Goal: Task Accomplishment & Management: Use online tool/utility

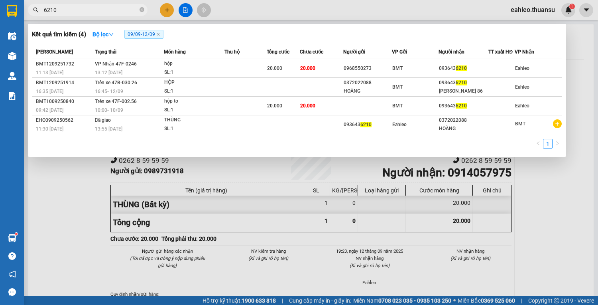
type input "6210"
click at [139, 9] on span "6210" at bounding box center [88, 10] width 120 height 12
drag, startPoint x: 146, startPoint y: 8, endPoint x: 140, endPoint y: 6, distance: 5.8
click at [144, 8] on span "6210" at bounding box center [88, 10] width 120 height 12
click at [140, 6] on span at bounding box center [142, 10] width 5 height 8
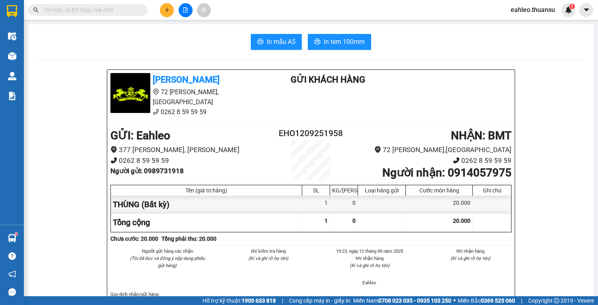
click at [97, 10] on input "text" at bounding box center [91, 10] width 94 height 9
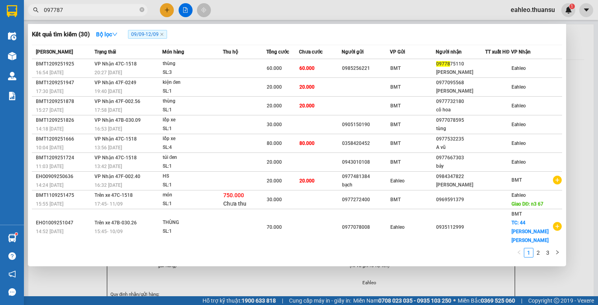
type input "0977875"
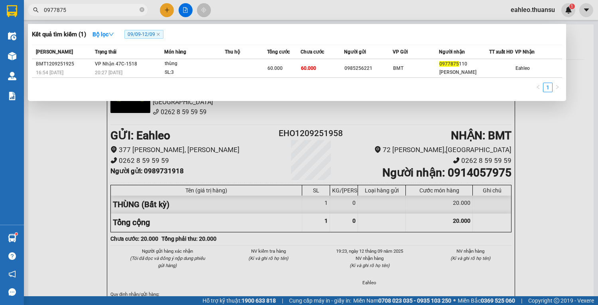
click at [140, 8] on icon "close-circle" at bounding box center [142, 9] width 5 height 5
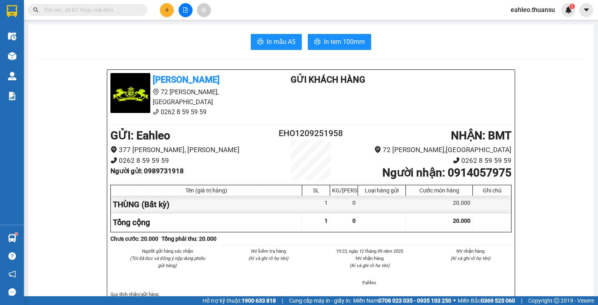
click at [132, 8] on input "text" at bounding box center [91, 10] width 94 height 9
click at [121, 10] on input "text" at bounding box center [91, 10] width 94 height 9
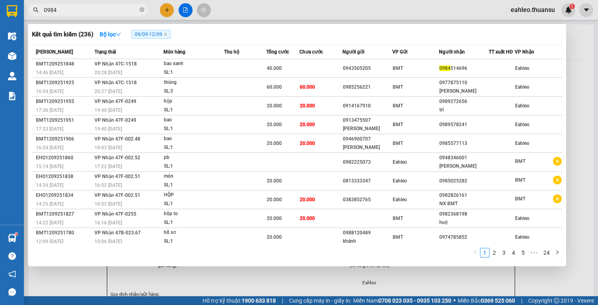
type input "09845"
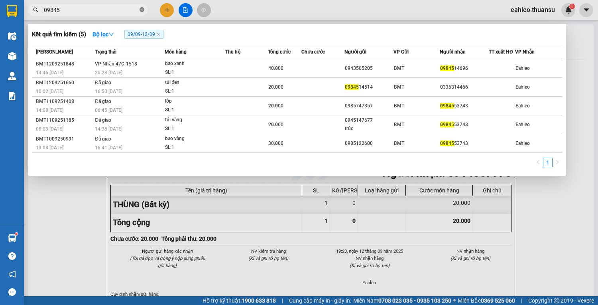
click at [140, 9] on icon "close-circle" at bounding box center [142, 9] width 5 height 5
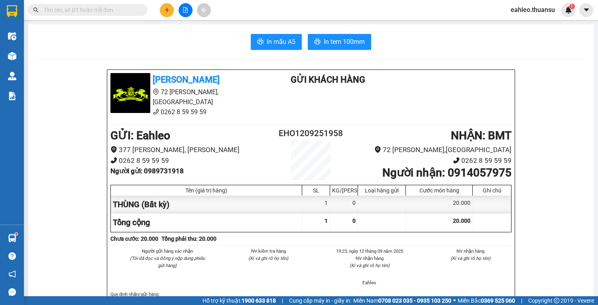
click at [119, 7] on input "text" at bounding box center [91, 10] width 94 height 9
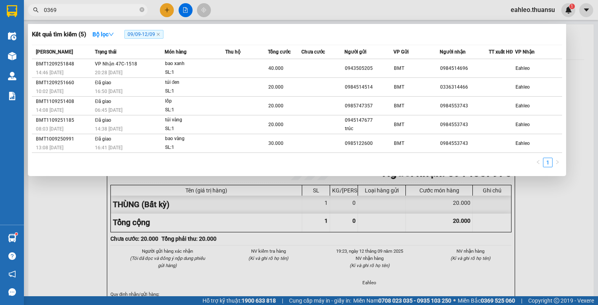
type input "03696"
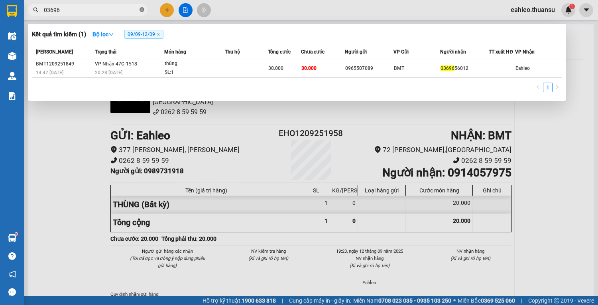
click at [142, 10] on icon "close-circle" at bounding box center [142, 9] width 5 height 5
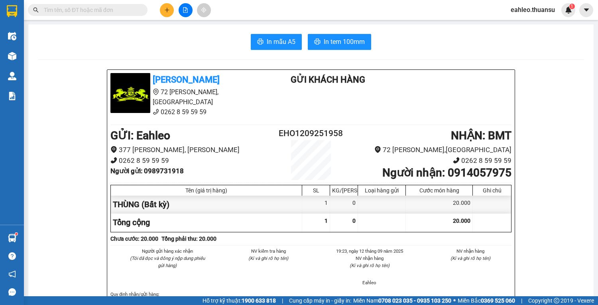
click at [106, 11] on input "text" at bounding box center [91, 10] width 94 height 9
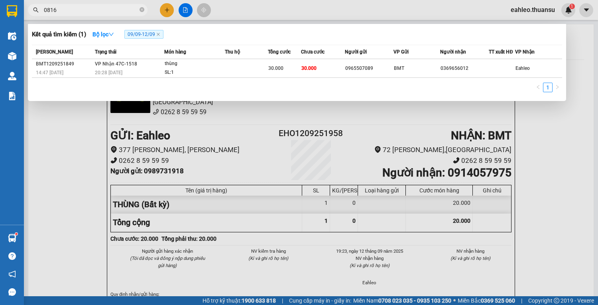
type input "08162"
click at [140, 9] on icon "close-circle" at bounding box center [142, 9] width 5 height 5
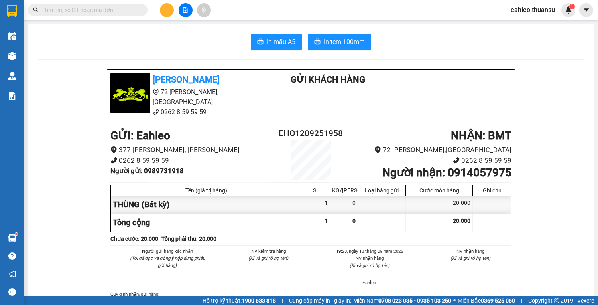
click at [132, 10] on input "text" at bounding box center [91, 10] width 94 height 9
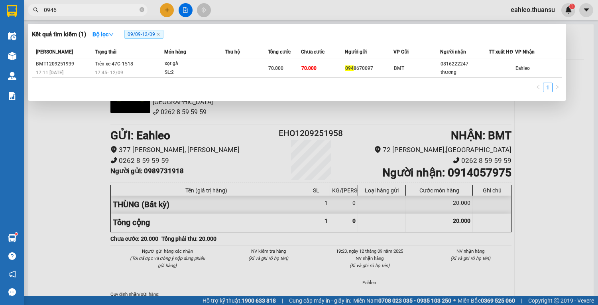
type input "09466"
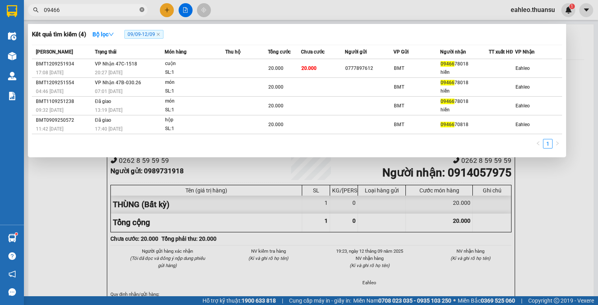
drag, startPoint x: 143, startPoint y: 9, endPoint x: 131, endPoint y: 8, distance: 12.0
click at [142, 9] on icon "close-circle" at bounding box center [142, 9] width 5 height 5
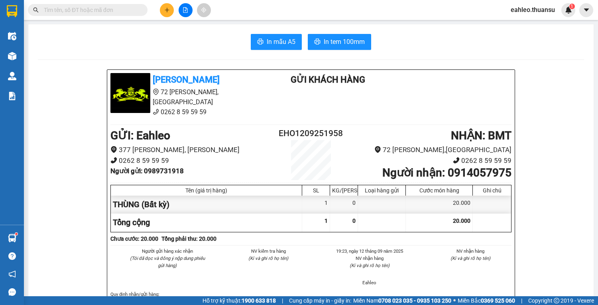
click at [128, 8] on input "text" at bounding box center [91, 10] width 94 height 9
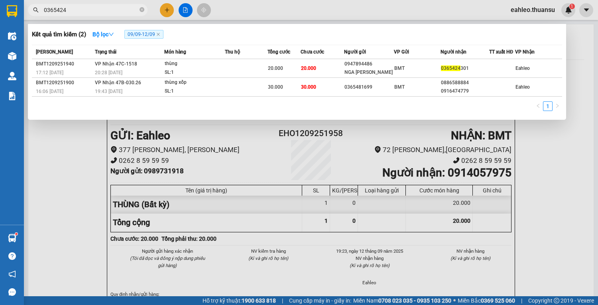
type input "03654243"
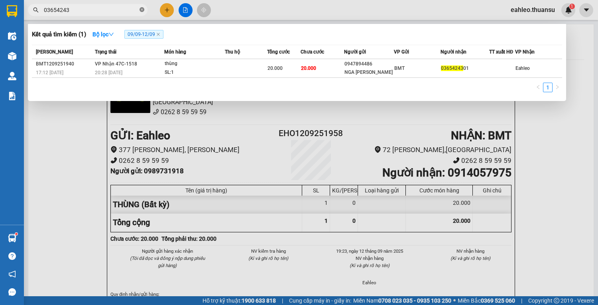
click at [142, 10] on icon "close-circle" at bounding box center [142, 9] width 5 height 5
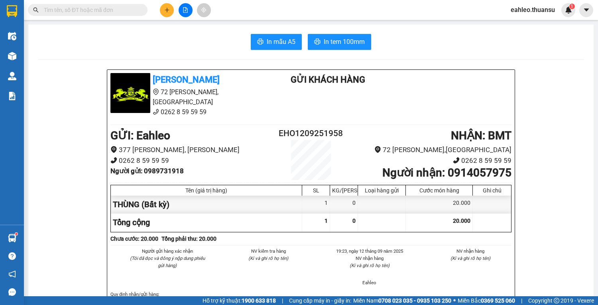
click at [124, 6] on input "text" at bounding box center [91, 10] width 94 height 9
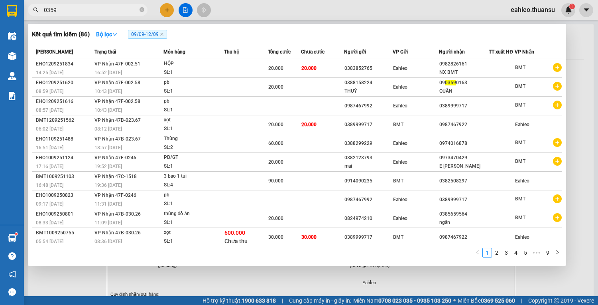
type input "03594"
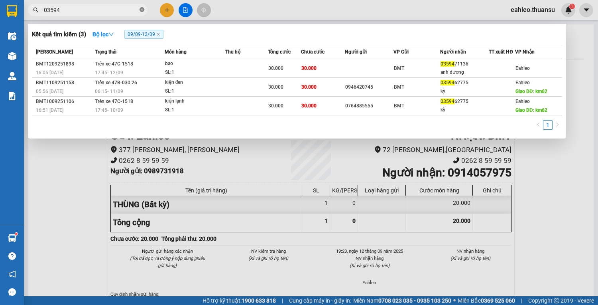
click at [142, 9] on icon "close-circle" at bounding box center [142, 9] width 5 height 5
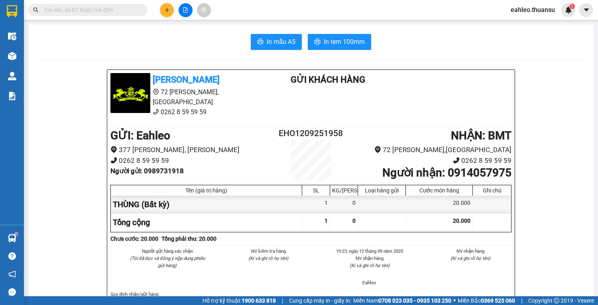
click at [124, 7] on input "text" at bounding box center [91, 10] width 94 height 9
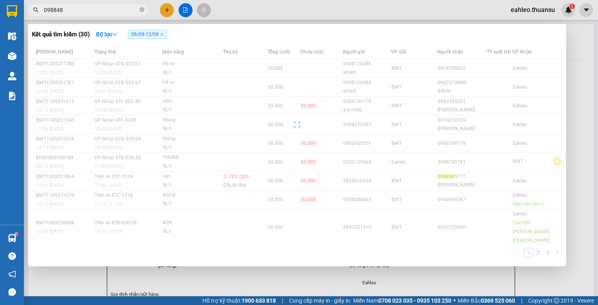
type input "0988485"
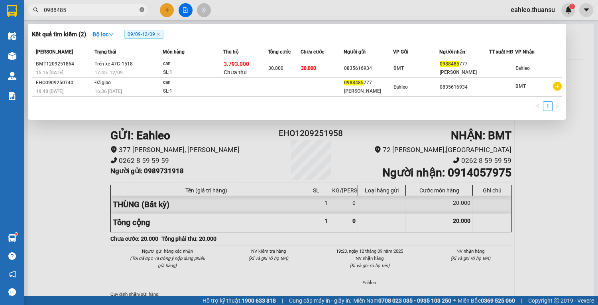
click at [140, 7] on span at bounding box center [142, 10] width 5 height 8
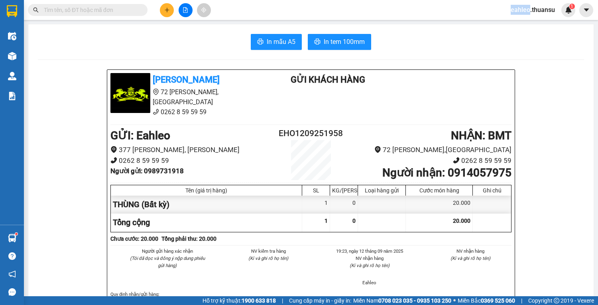
click at [140, 7] on span at bounding box center [142, 10] width 5 height 9
drag, startPoint x: 134, startPoint y: 13, endPoint x: 126, endPoint y: 9, distance: 8.8
click at [134, 12] on input "text" at bounding box center [91, 10] width 94 height 9
click at [46, 177] on div "[PERSON_NAME] 72 [PERSON_NAME][GEOGRAPHIC_DATA] 0262 8 59 59 59 Gửi khách hàng …" at bounding box center [311, 283] width 546 height 428
click at [73, 9] on input "text" at bounding box center [91, 10] width 94 height 9
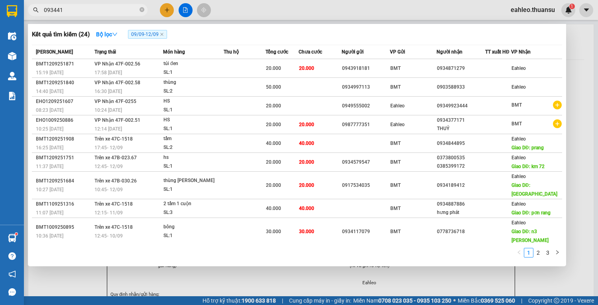
type input "0934416"
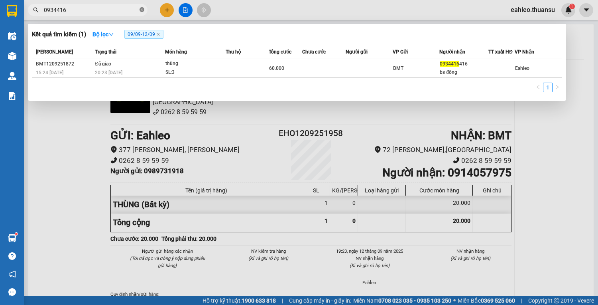
click at [140, 9] on icon "close-circle" at bounding box center [142, 9] width 5 height 5
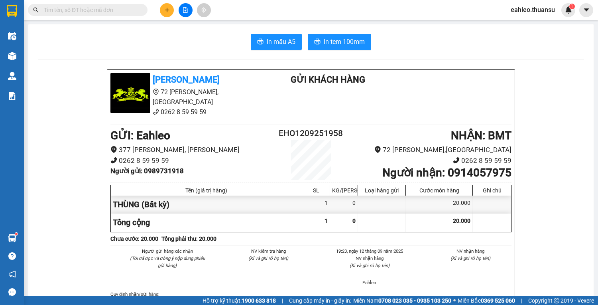
click at [139, 9] on span at bounding box center [88, 10] width 120 height 12
click at [91, 13] on input "text" at bounding box center [91, 10] width 94 height 9
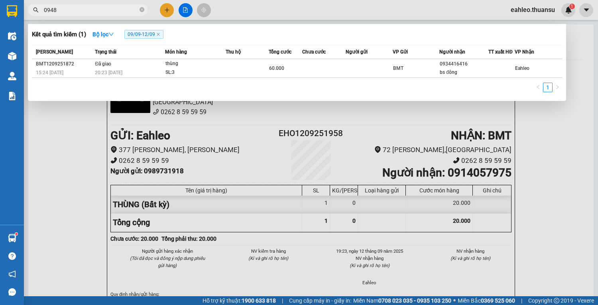
type input "09484"
drag, startPoint x: 142, startPoint y: 8, endPoint x: 133, endPoint y: 8, distance: 8.8
click at [141, 8] on icon "close-circle" at bounding box center [142, 9] width 5 height 5
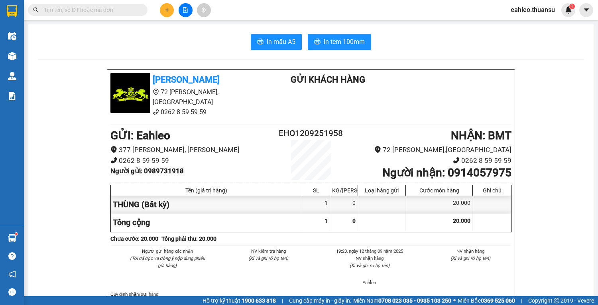
click at [131, 7] on input "text" at bounding box center [91, 10] width 94 height 9
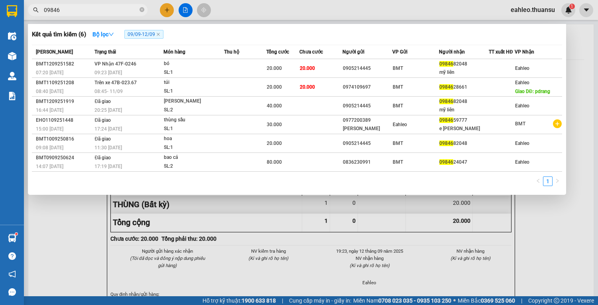
type input "09846"
drag, startPoint x: 144, startPoint y: 9, endPoint x: 136, endPoint y: 9, distance: 8.8
click at [144, 9] on span "09846" at bounding box center [88, 10] width 120 height 12
click at [110, 8] on input "09846" at bounding box center [91, 10] width 94 height 9
click at [141, 10] on icon "close-circle" at bounding box center [142, 9] width 5 height 5
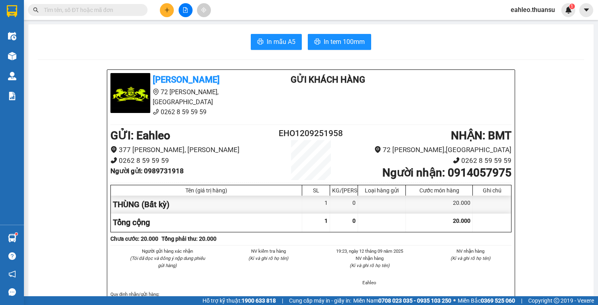
click at [128, 10] on input "text" at bounding box center [91, 10] width 94 height 9
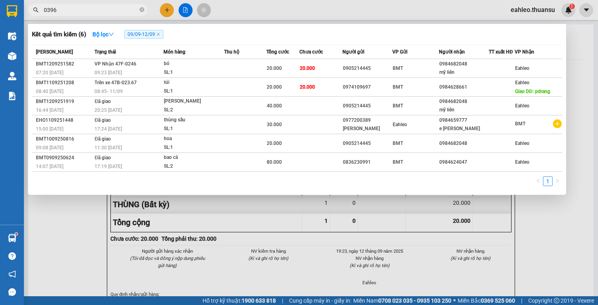
type input "03961"
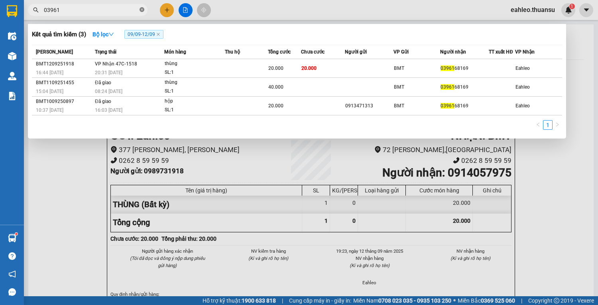
click at [140, 9] on icon "close-circle" at bounding box center [142, 9] width 5 height 5
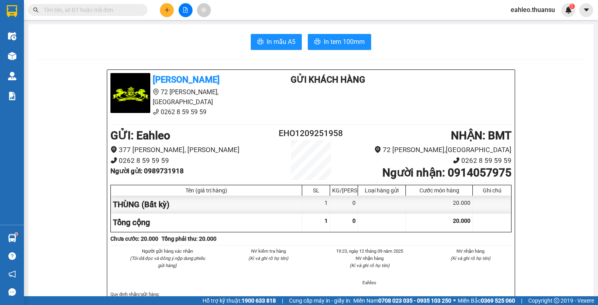
click at [127, 9] on input "text" at bounding box center [91, 10] width 94 height 9
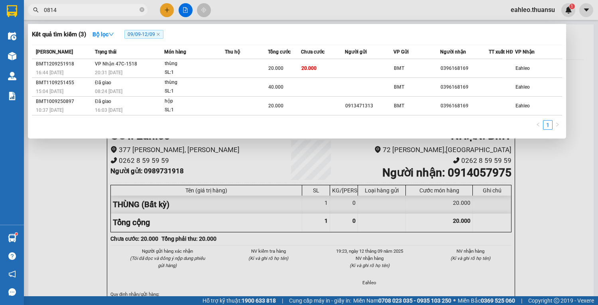
type input "08140"
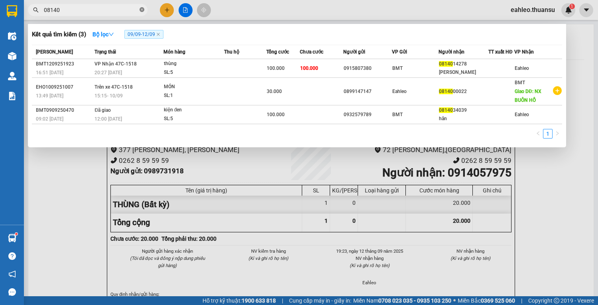
click at [142, 8] on icon "close-circle" at bounding box center [142, 9] width 5 height 5
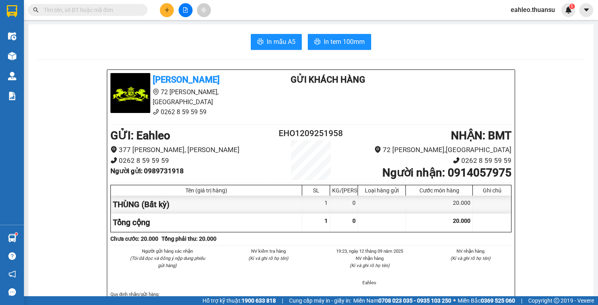
click at [139, 8] on span at bounding box center [88, 10] width 120 height 12
click at [113, 10] on input "text" at bounding box center [91, 10] width 94 height 9
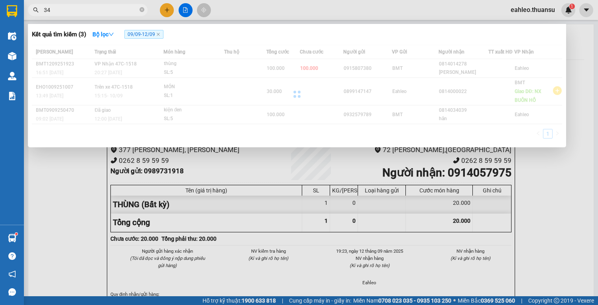
type input "3"
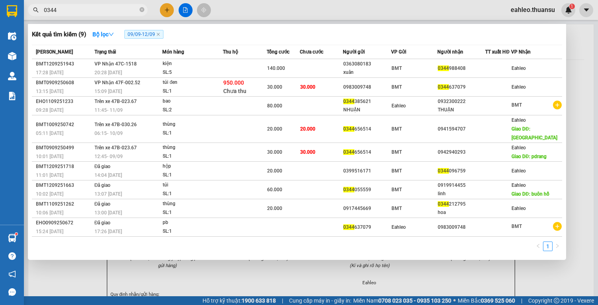
type input "03449"
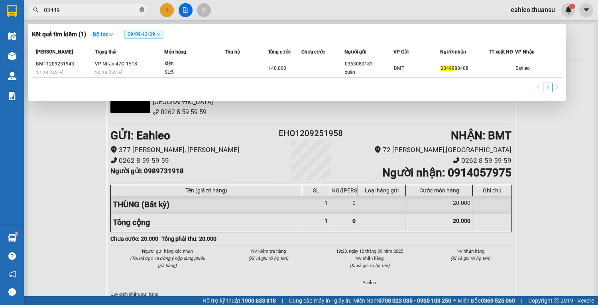
click at [142, 10] on icon "close-circle" at bounding box center [142, 9] width 5 height 5
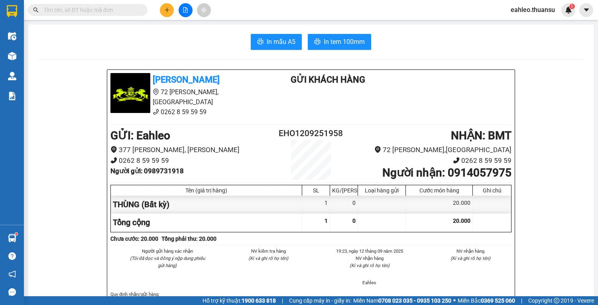
click at [136, 10] on input "text" at bounding box center [91, 10] width 94 height 9
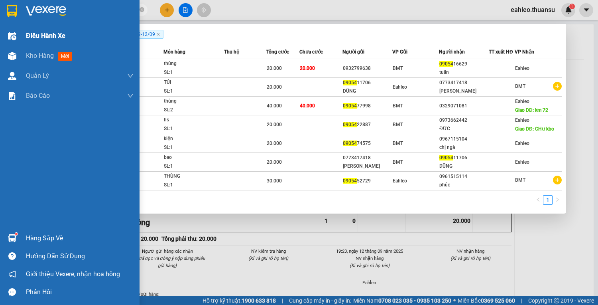
type input "09054"
drag, startPoint x: 56, startPoint y: 37, endPoint x: 41, endPoint y: 57, distance: 24.6
click at [53, 40] on span "Điều hành xe" at bounding box center [45, 36] width 39 height 10
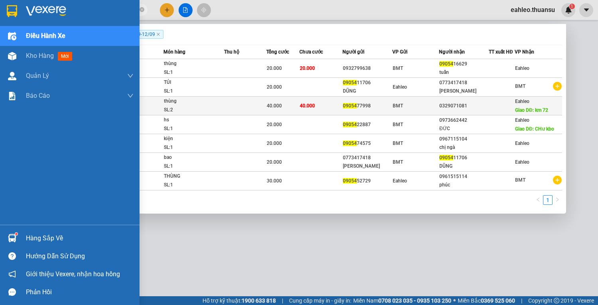
click at [40, 57] on span "Kho hàng" at bounding box center [40, 56] width 28 height 8
click at [40, 58] on span "Kho hàng" at bounding box center [40, 56] width 28 height 8
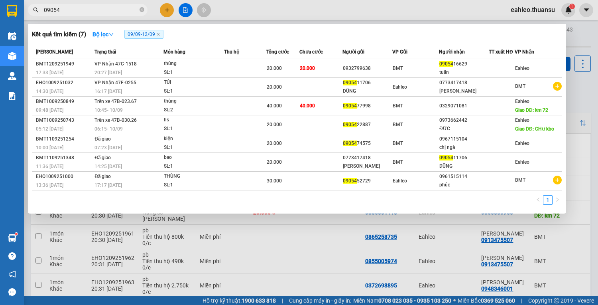
click at [592, 144] on div at bounding box center [299, 152] width 598 height 305
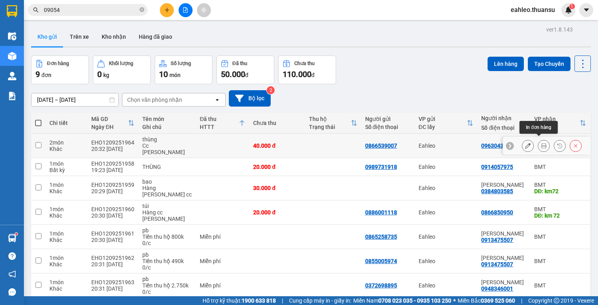
click at [541, 143] on icon at bounding box center [544, 146] width 6 height 6
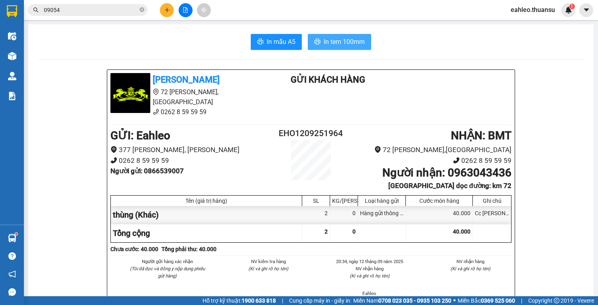
click at [345, 40] on span "In tem 100mm" at bounding box center [344, 42] width 41 height 10
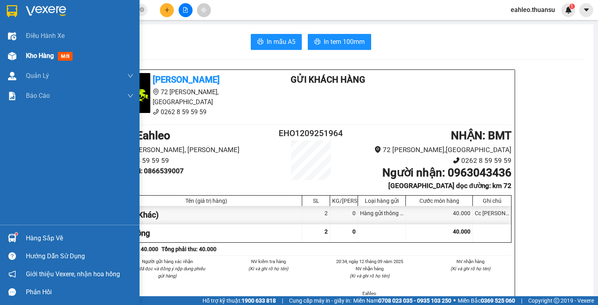
click at [34, 53] on span "Kho hàng" at bounding box center [40, 56] width 28 height 8
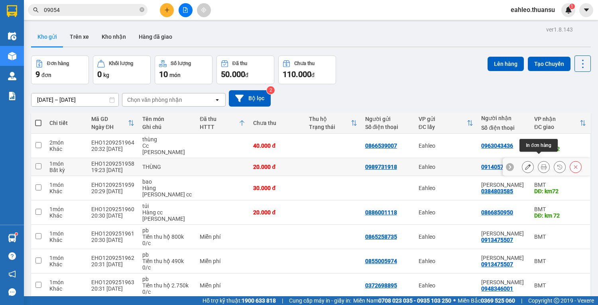
click at [541, 164] on icon at bounding box center [544, 167] width 6 height 6
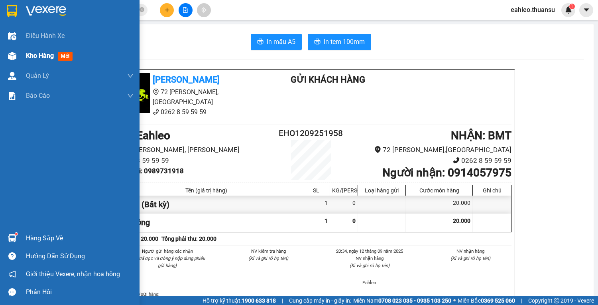
click at [43, 54] on span "Kho hàng" at bounding box center [40, 56] width 28 height 8
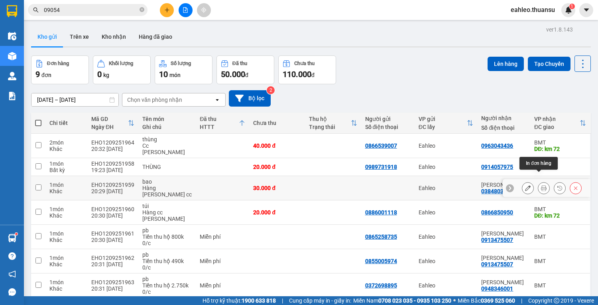
click at [541, 185] on icon at bounding box center [544, 188] width 6 height 6
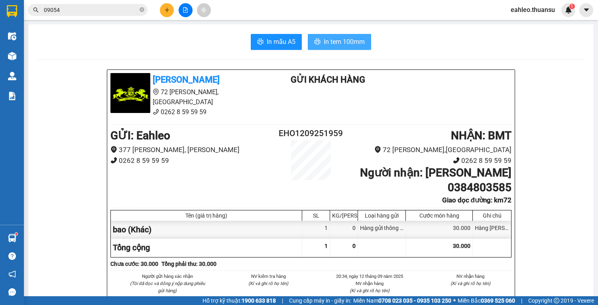
click at [333, 39] on span "In tem 100mm" at bounding box center [344, 42] width 41 height 10
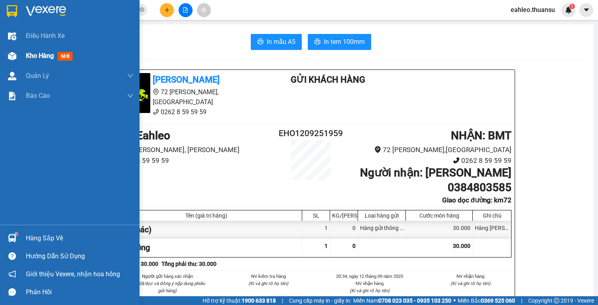
drag, startPoint x: 40, startPoint y: 59, endPoint x: 116, endPoint y: 49, distance: 76.0
click at [40, 59] on span "Kho hàng" at bounding box center [40, 56] width 28 height 8
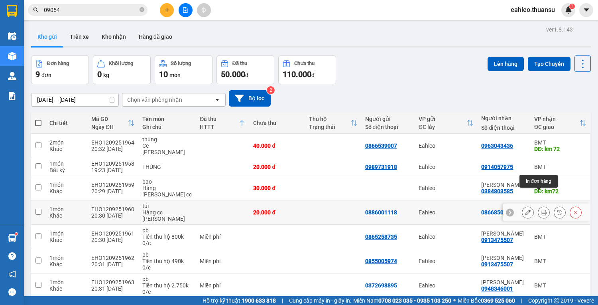
click at [538, 205] on button at bounding box center [543, 212] width 11 height 14
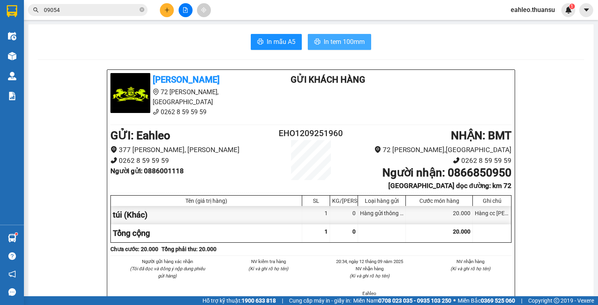
click at [332, 45] on span "In tem 100mm" at bounding box center [344, 42] width 41 height 10
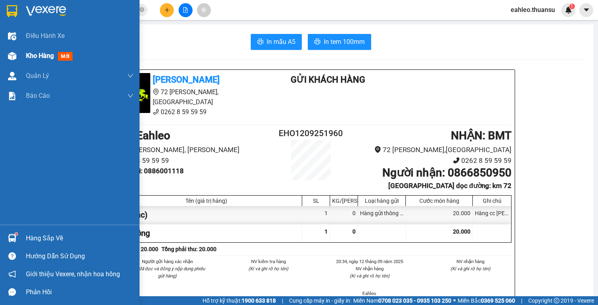
click at [41, 54] on span "Kho hàng" at bounding box center [40, 56] width 28 height 8
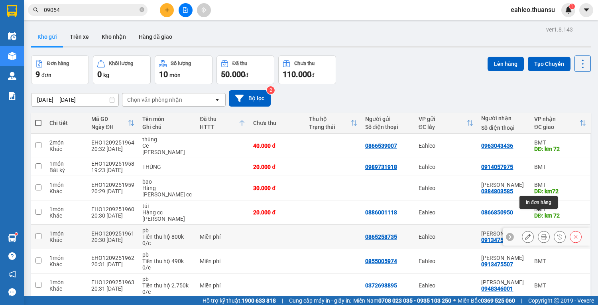
click at [541, 234] on icon at bounding box center [544, 237] width 6 height 6
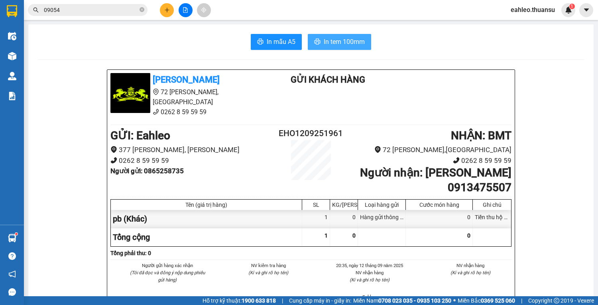
click at [346, 41] on span "In tem 100mm" at bounding box center [344, 42] width 41 height 10
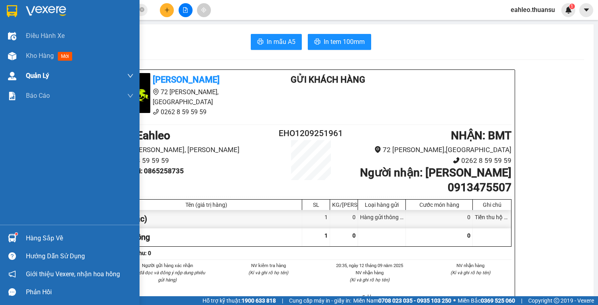
drag, startPoint x: 40, startPoint y: 57, endPoint x: 41, endPoint y: 71, distance: 13.6
click at [40, 59] on span "Kho hàng" at bounding box center [40, 56] width 28 height 8
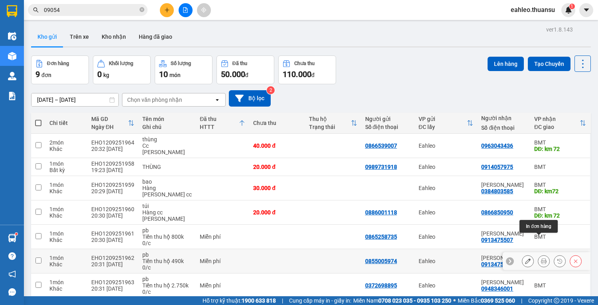
click at [541, 258] on icon at bounding box center [544, 261] width 6 height 6
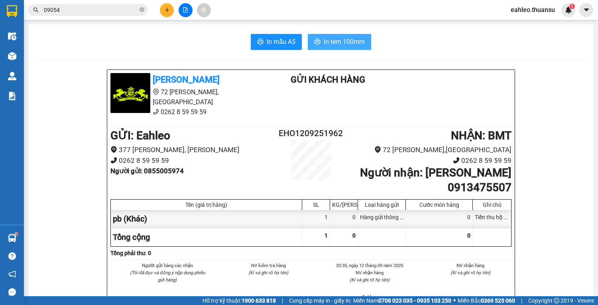
click at [357, 43] on span "In tem 100mm" at bounding box center [344, 42] width 41 height 10
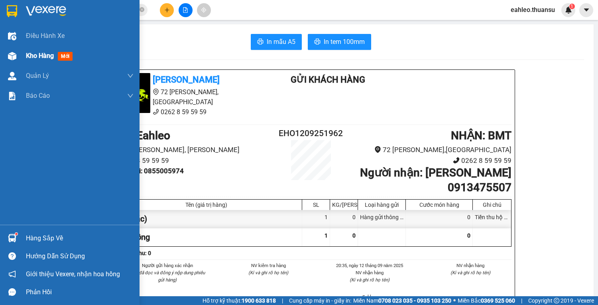
click at [38, 54] on span "Kho hàng" at bounding box center [40, 56] width 28 height 8
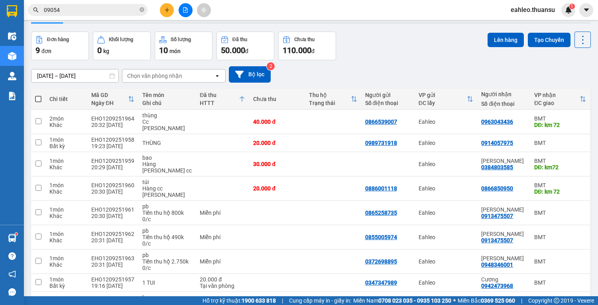
scroll to position [49, 0]
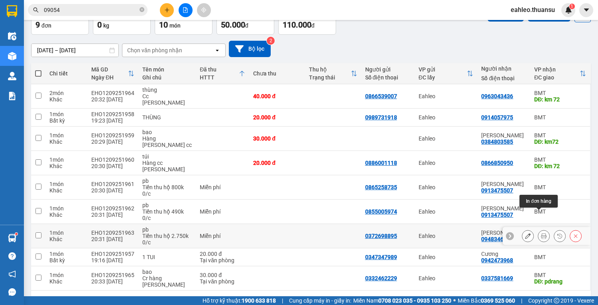
click at [538, 229] on button at bounding box center [543, 236] width 11 height 14
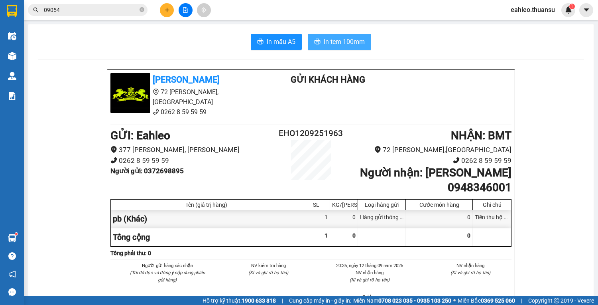
click at [335, 38] on span "In tem 100mm" at bounding box center [344, 42] width 41 height 10
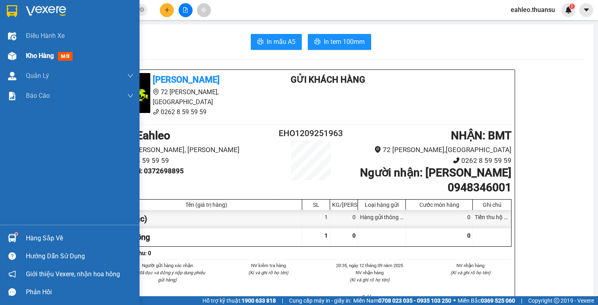
click at [39, 56] on span "Kho hàng" at bounding box center [40, 56] width 28 height 8
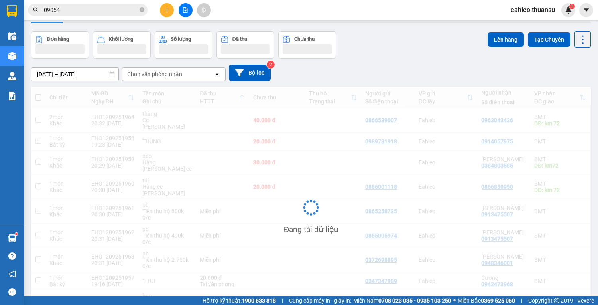
scroll to position [48, 0]
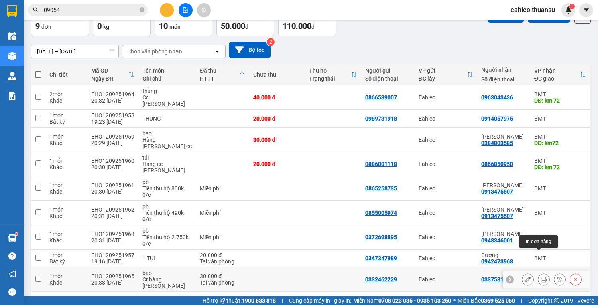
click at [541, 276] on icon at bounding box center [544, 279] width 6 height 6
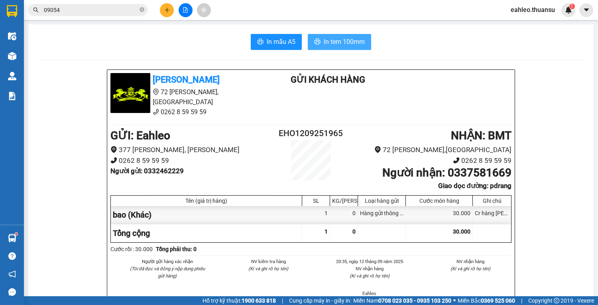
click at [341, 43] on span "In tem 100mm" at bounding box center [344, 42] width 41 height 10
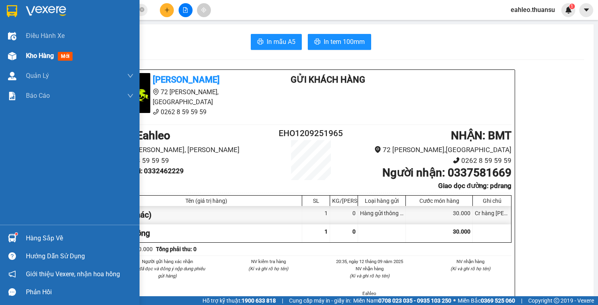
click at [46, 60] on div "Kho hàng mới" at bounding box center [51, 56] width 50 height 10
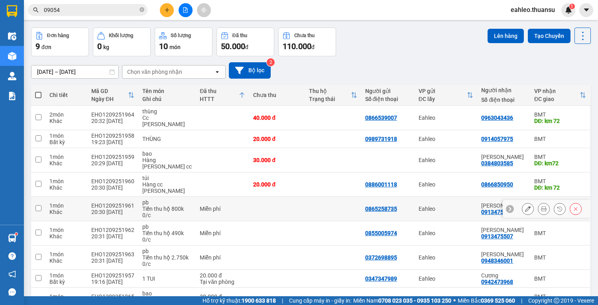
scroll to position [32, 0]
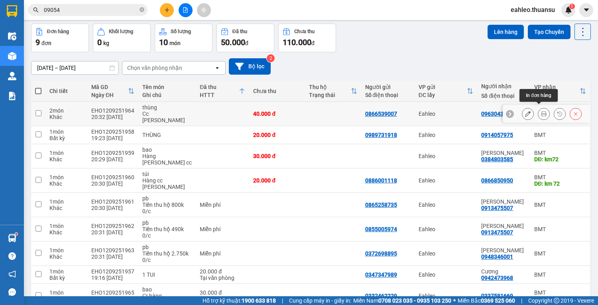
click at [541, 111] on icon at bounding box center [544, 114] width 6 height 6
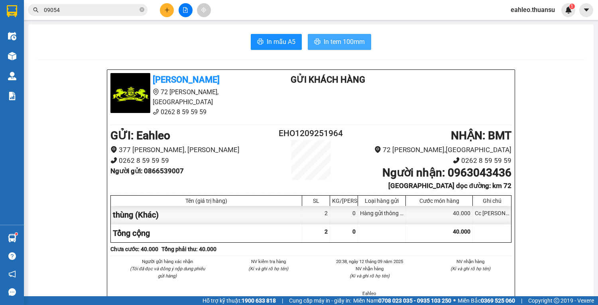
click at [348, 41] on span "In tem 100mm" at bounding box center [344, 42] width 41 height 10
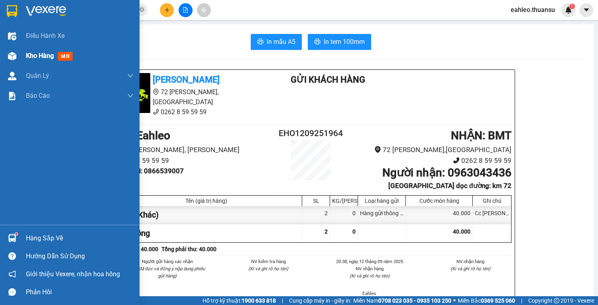
click at [18, 51] on div at bounding box center [12, 56] width 14 height 14
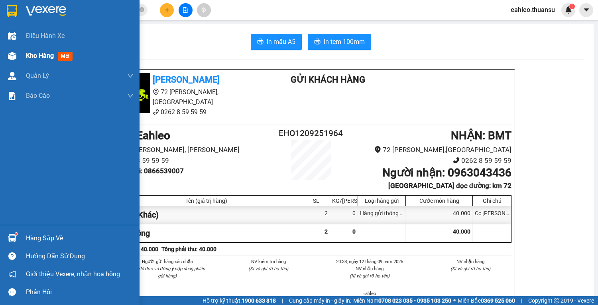
click at [18, 51] on div at bounding box center [12, 56] width 14 height 14
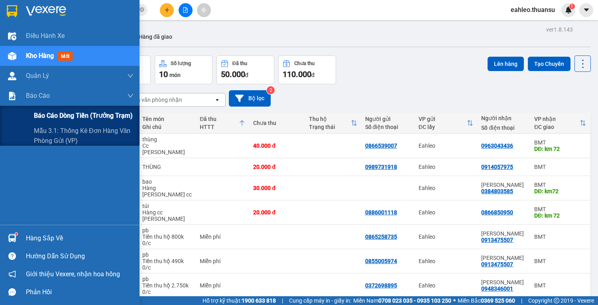
click at [18, 99] on div at bounding box center [12, 96] width 14 height 14
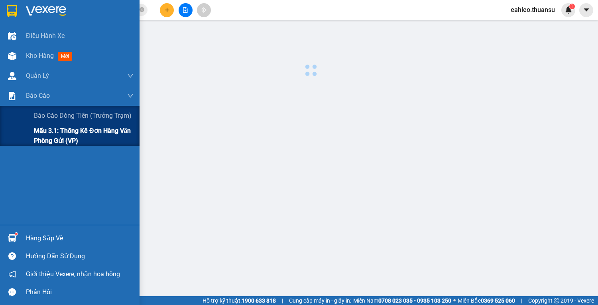
click at [61, 138] on span "Mẫu 3.1: Thống kê đơn hàng văn phòng gửi (VP)" at bounding box center [84, 136] width 100 height 20
